Goal: Use online tool/utility: Utilize a website feature to perform a specific function

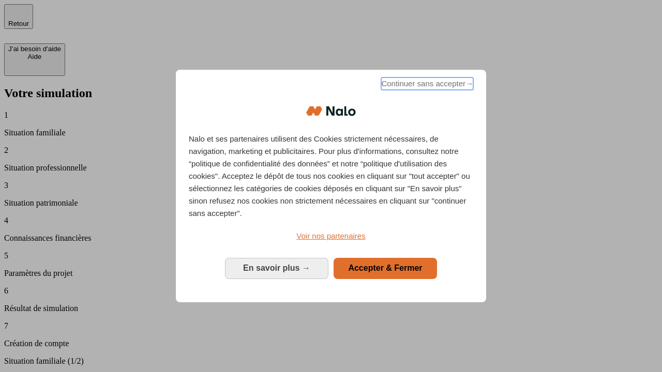
click at [426, 85] on span "Continuer sans accepter →" at bounding box center [427, 84] width 92 height 12
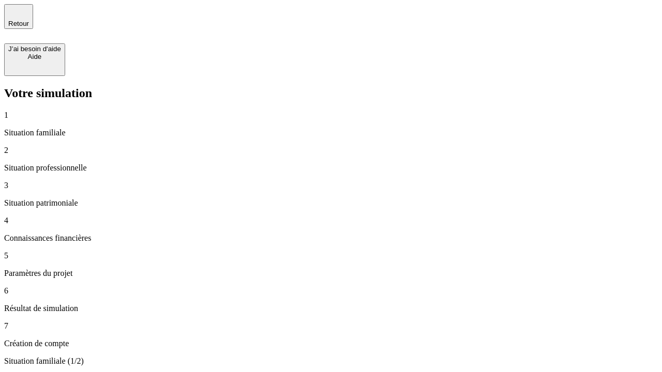
type input "30 000"
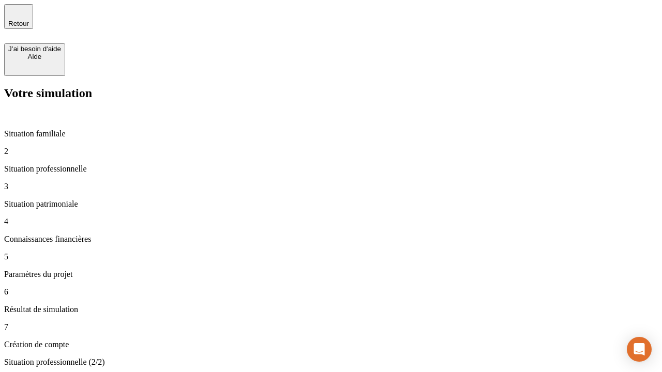
type input "1 000"
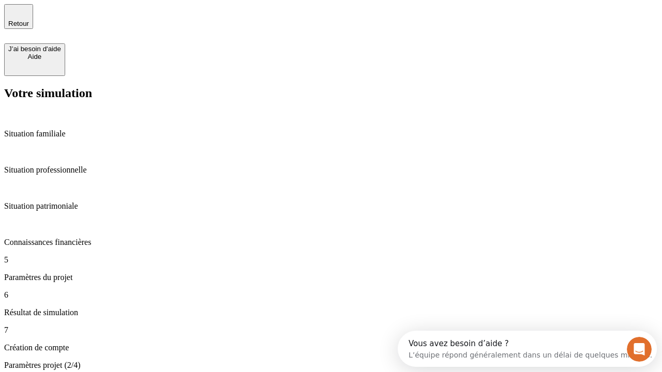
type input "65"
type input "5 000"
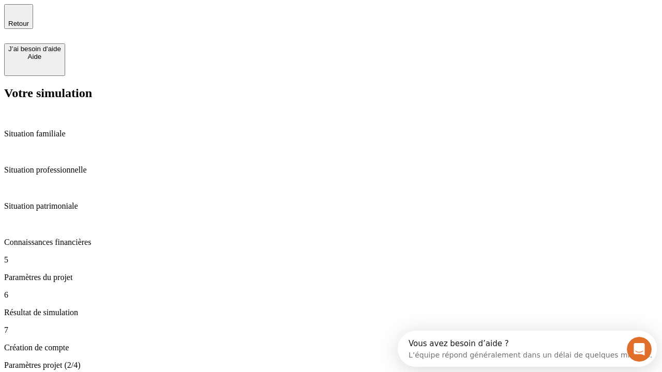
type input "640"
